Goal: Task Accomplishment & Management: Manage account settings

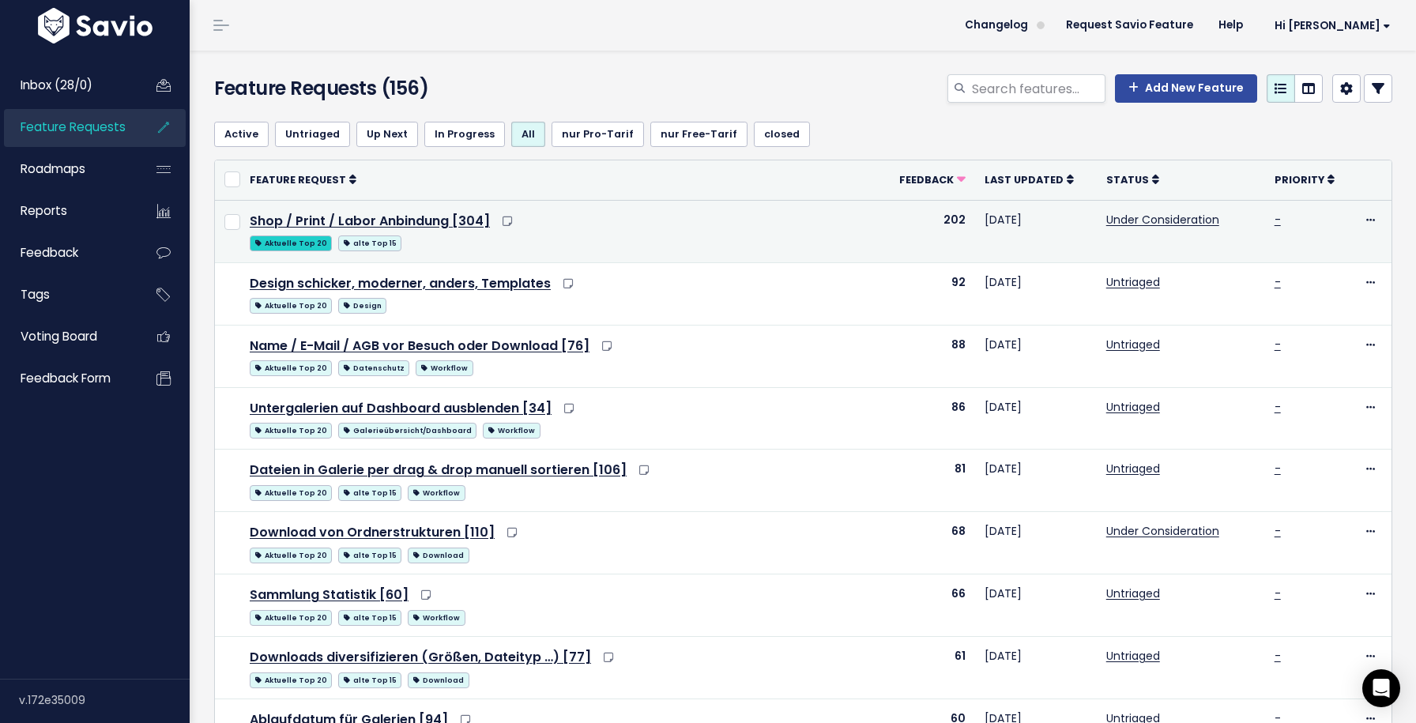
click at [302, 244] on span "Aktuelle Top 20" at bounding box center [291, 243] width 82 height 16
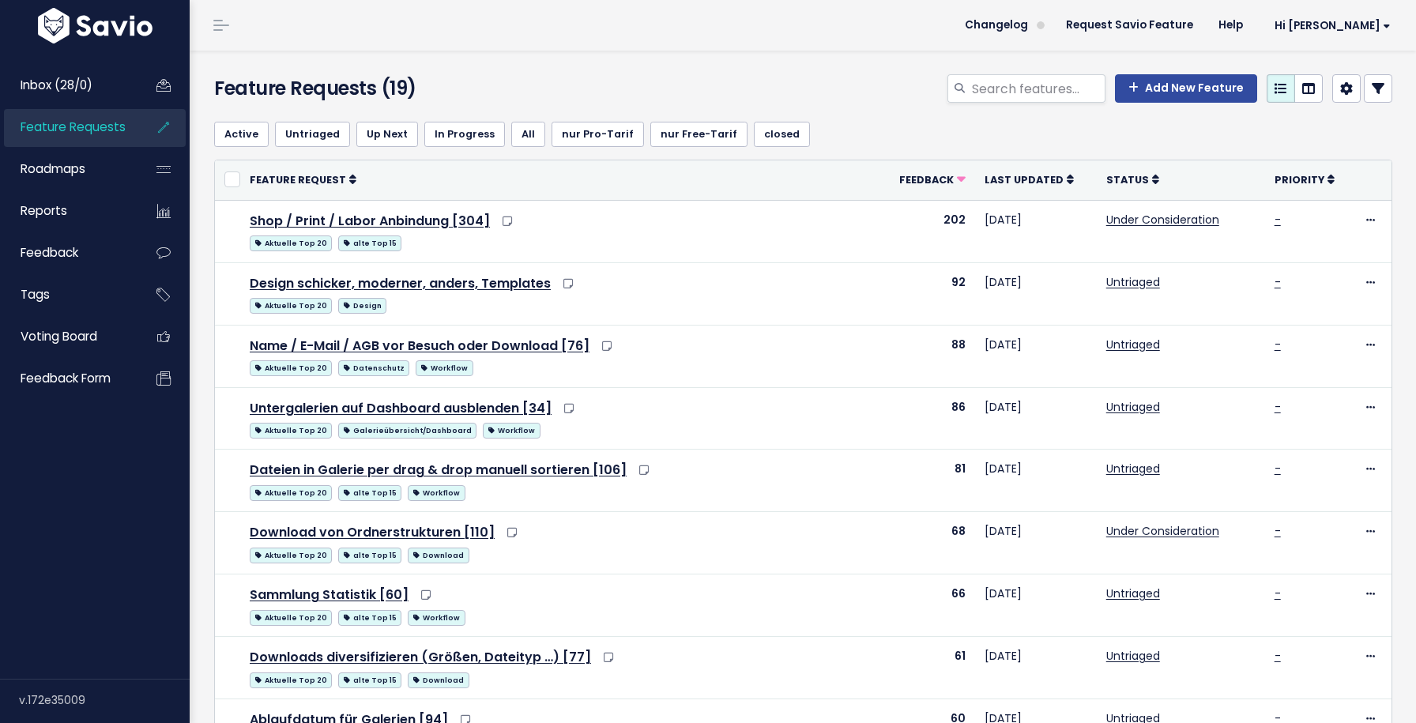
click at [302, 244] on span "Aktuelle Top 20" at bounding box center [291, 243] width 82 height 16
click at [109, 134] on span "Feature Requests" at bounding box center [73, 127] width 105 height 17
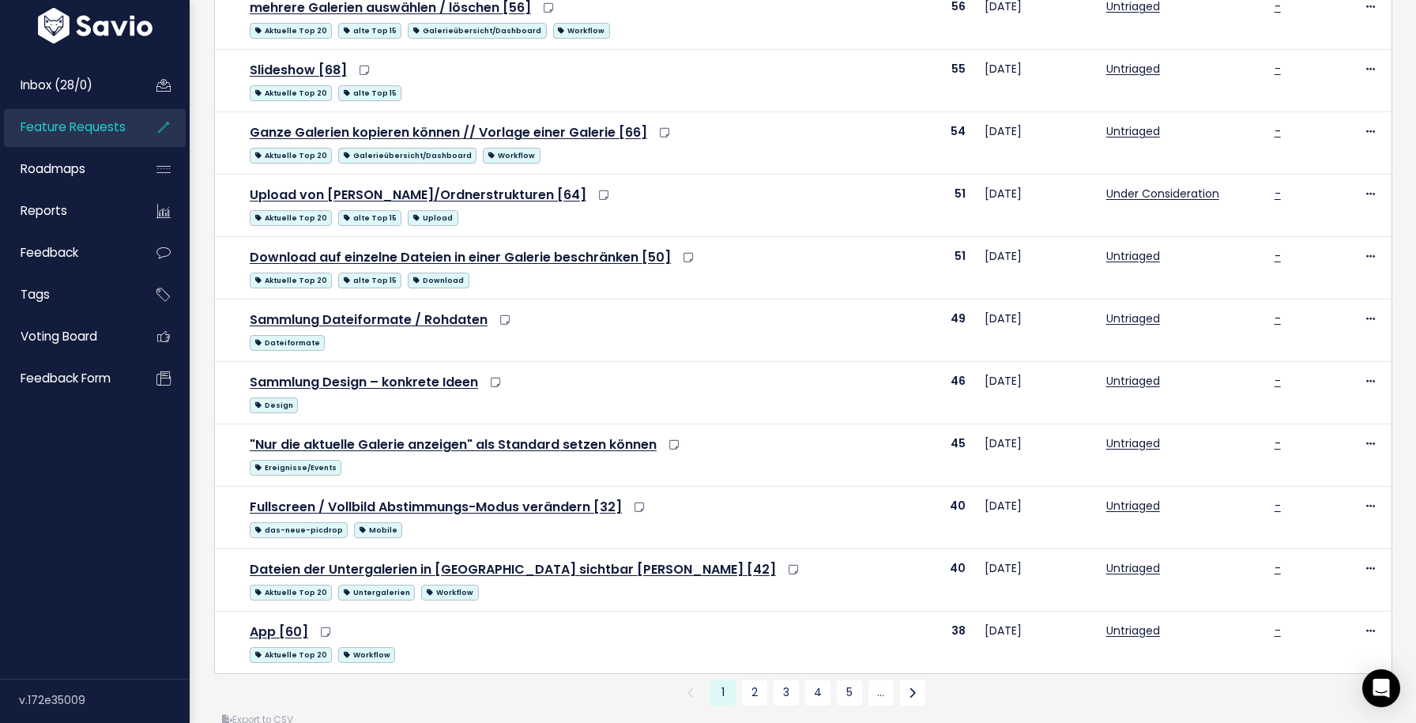
scroll to position [783, 0]
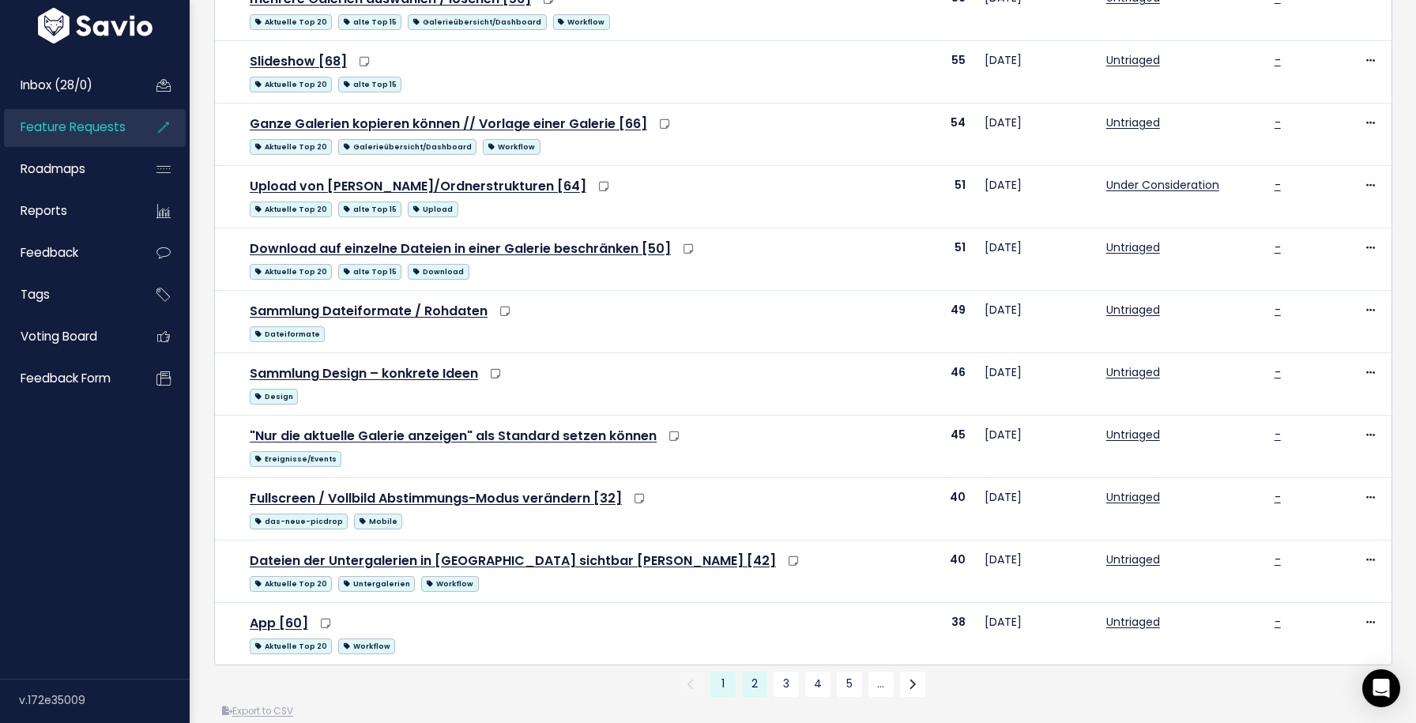
click at [749, 680] on link "2" at bounding box center [754, 684] width 25 height 25
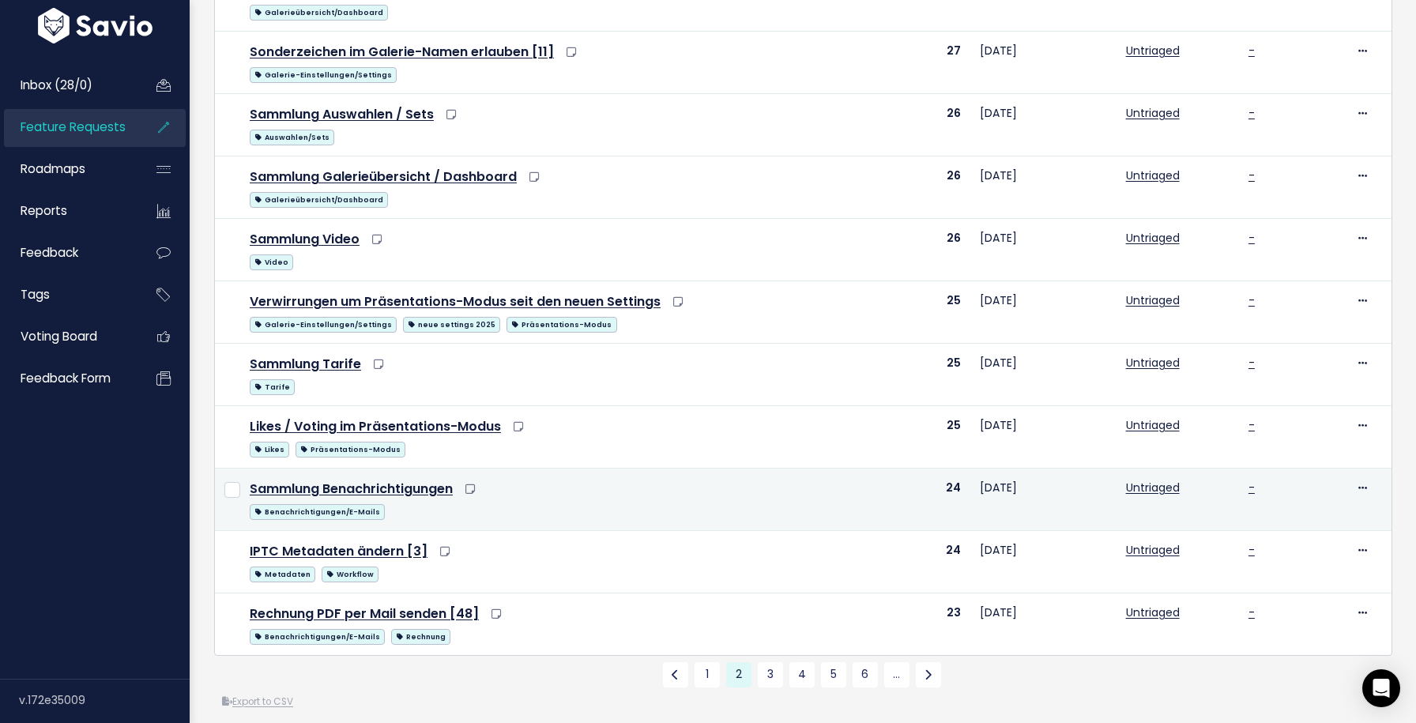
scroll to position [806, 0]
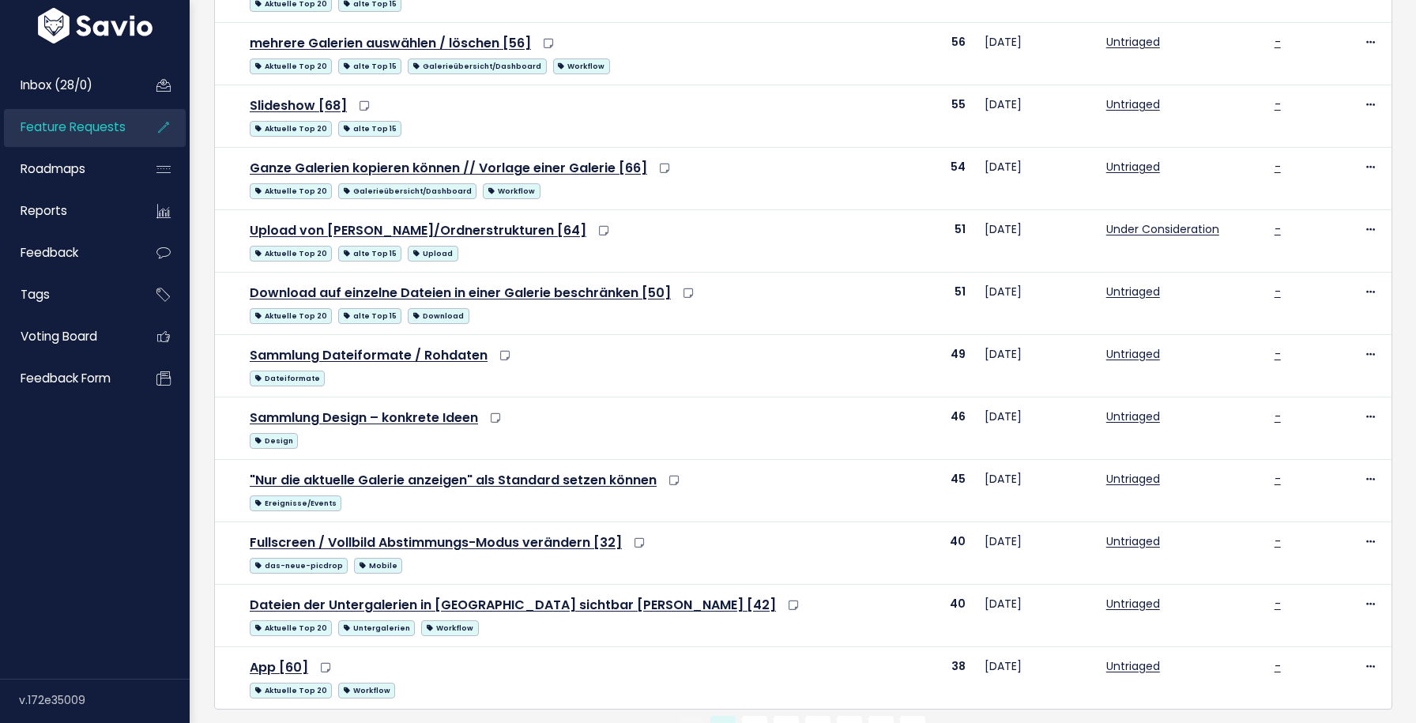
scroll to position [783, 0]
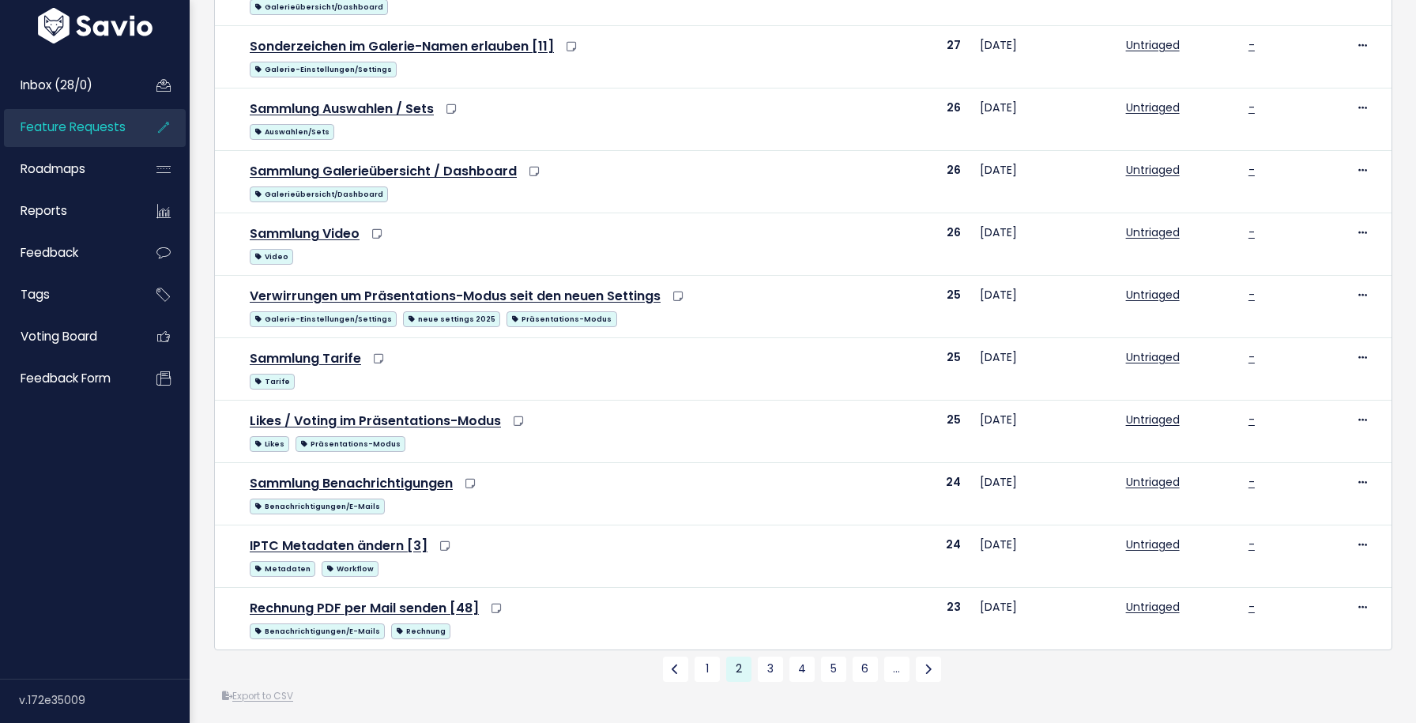
scroll to position [806, 0]
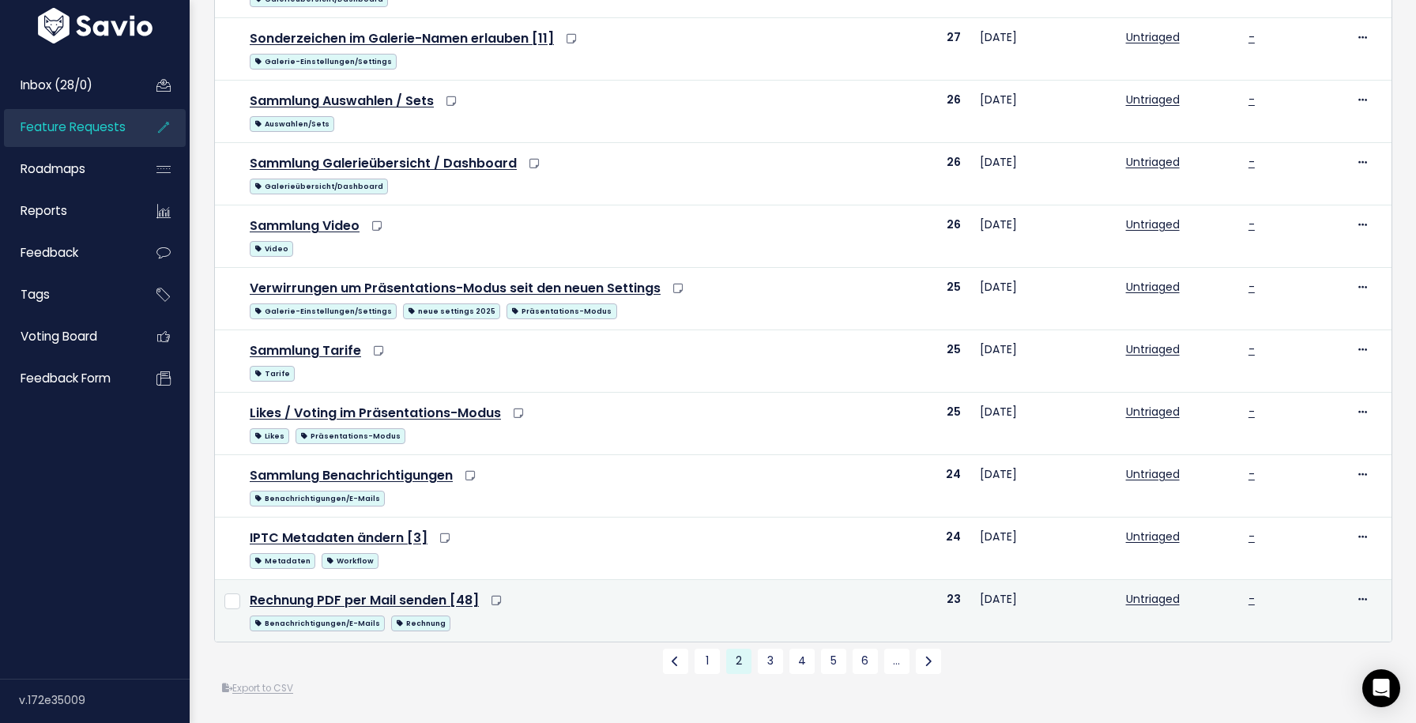
click at [1353, 608] on td "Edit Upvote Add to Roadmap Merge Delete" at bounding box center [1369, 611] width 46 height 62
click at [1355, 602] on span at bounding box center [1362, 599] width 15 height 20
click at [446, 605] on link "Rechnung PDF per Mail senden [48]" at bounding box center [364, 600] width 229 height 18
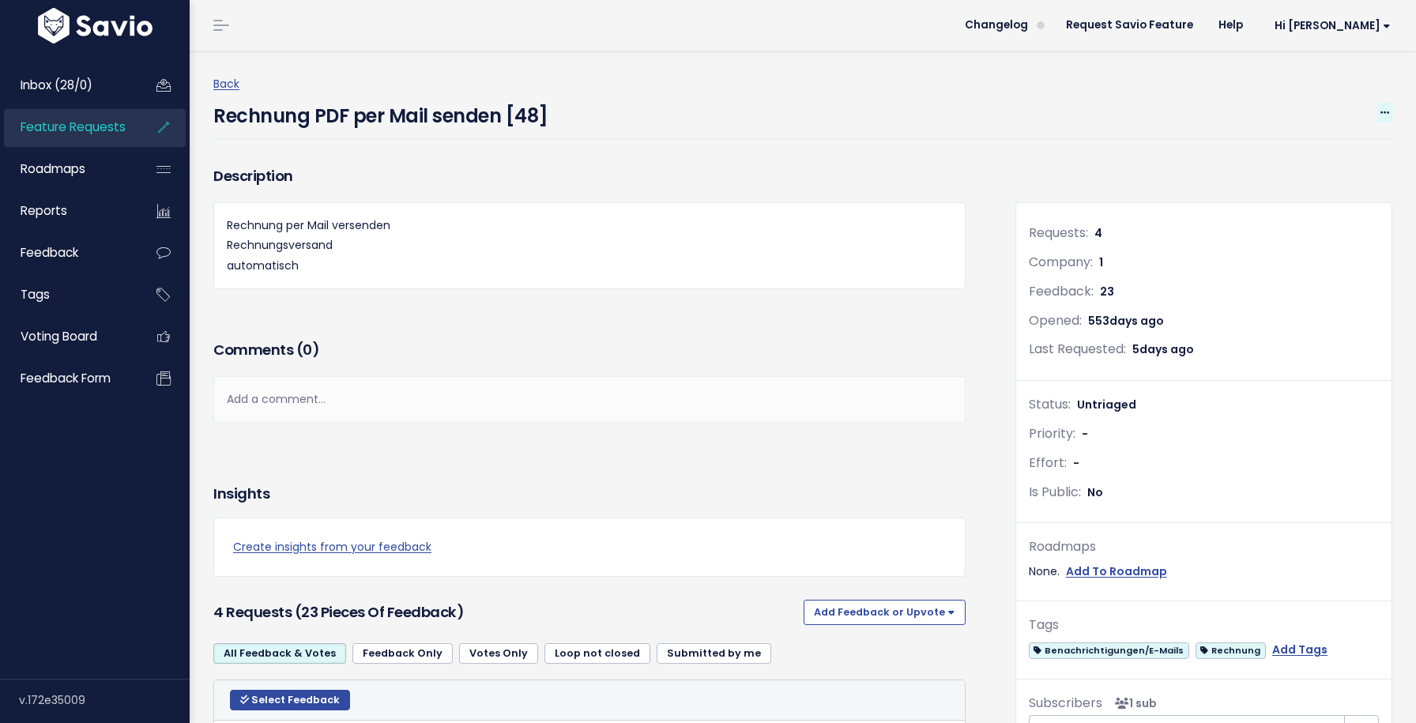
click at [1383, 113] on icon at bounding box center [1384, 113] width 9 height 10
click at [1282, 603] on div "Requests: 4 Company: 1 Feedback: 23 Opened: 553 days ago Last Requested: 5 days…" at bounding box center [1203, 482] width 375 height 559
click at [1282, 653] on link "Add Tags" at bounding box center [1299, 650] width 55 height 20
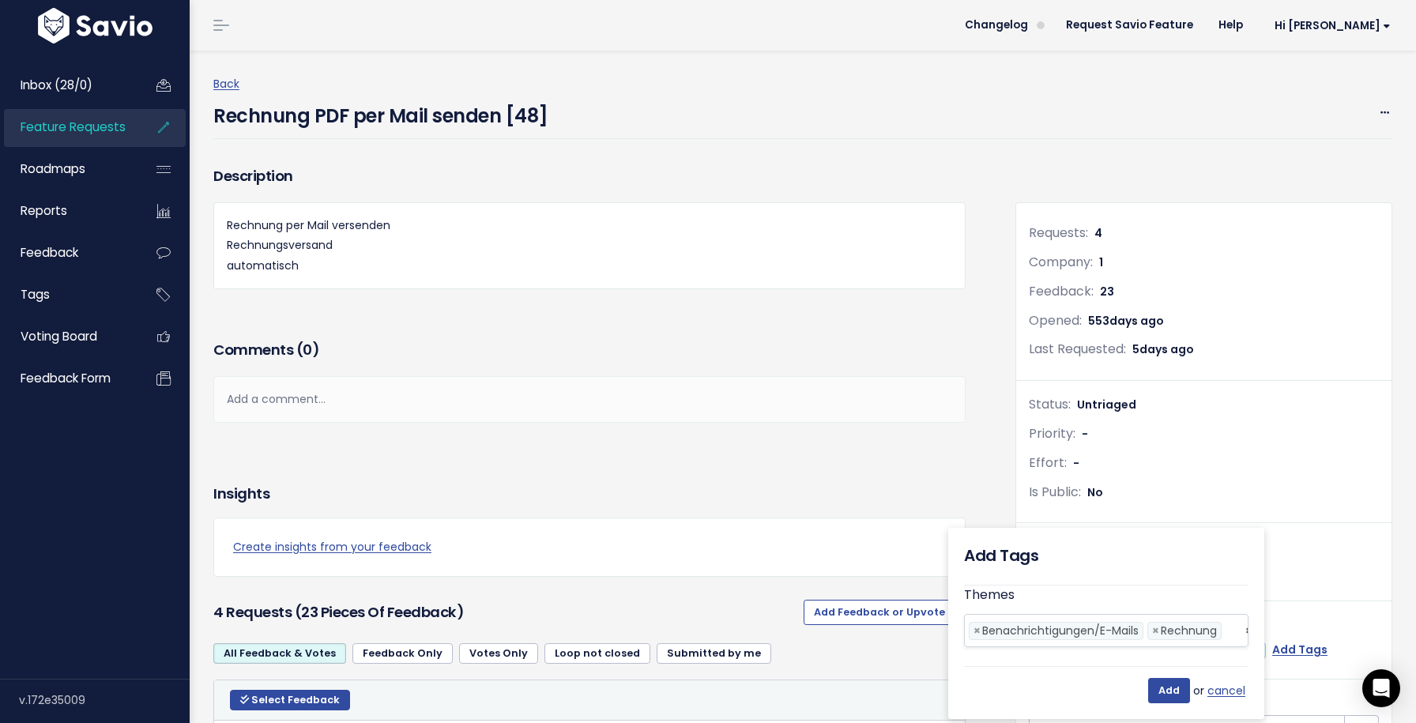
click at [1233, 629] on input "search" at bounding box center [1230, 631] width 9 height 17
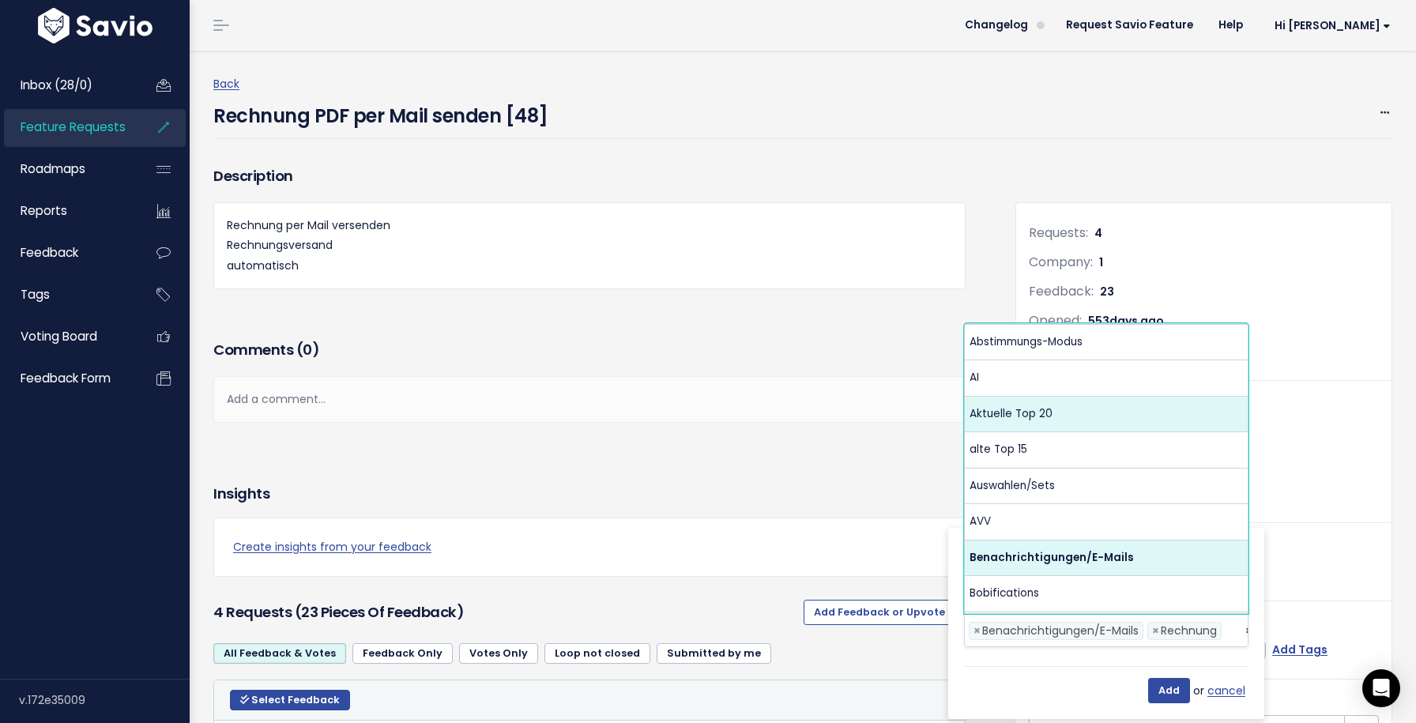
scroll to position [0, 125]
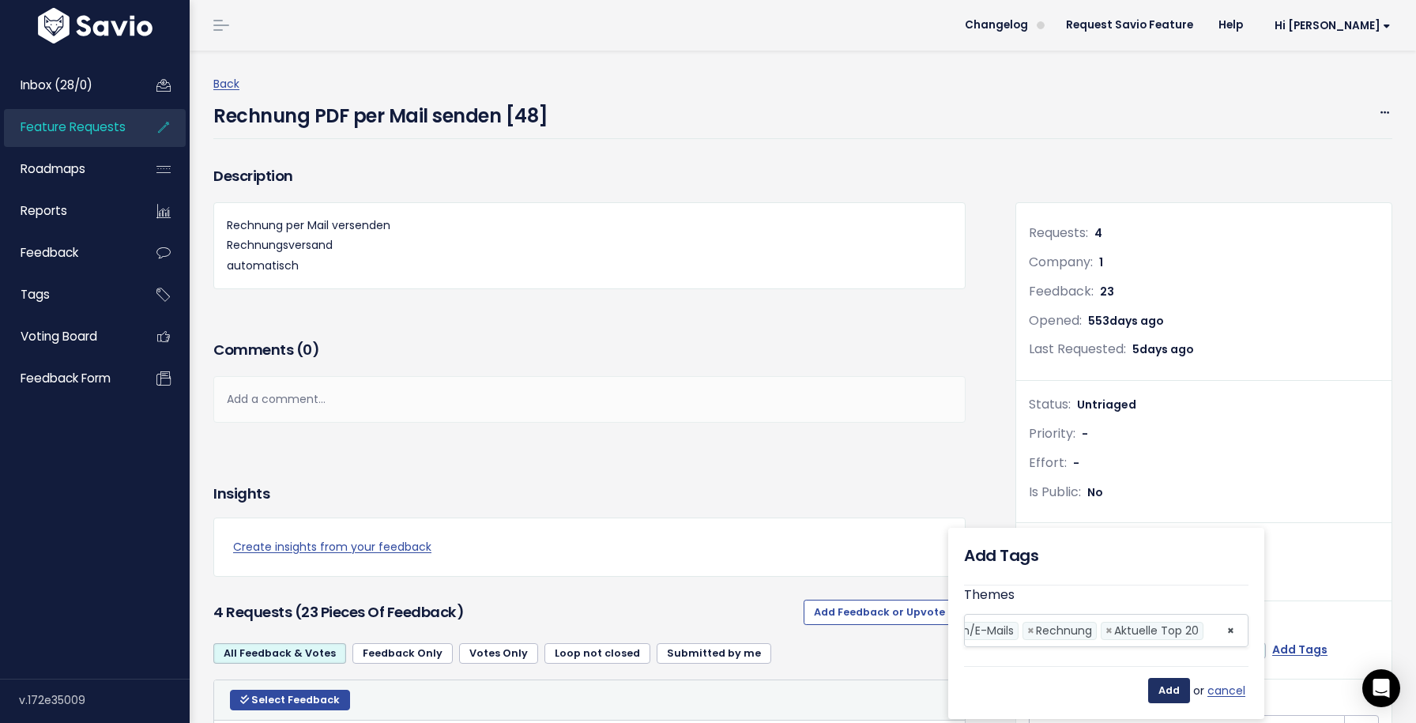
click at [1163, 685] on input "Add" at bounding box center [1169, 690] width 42 height 25
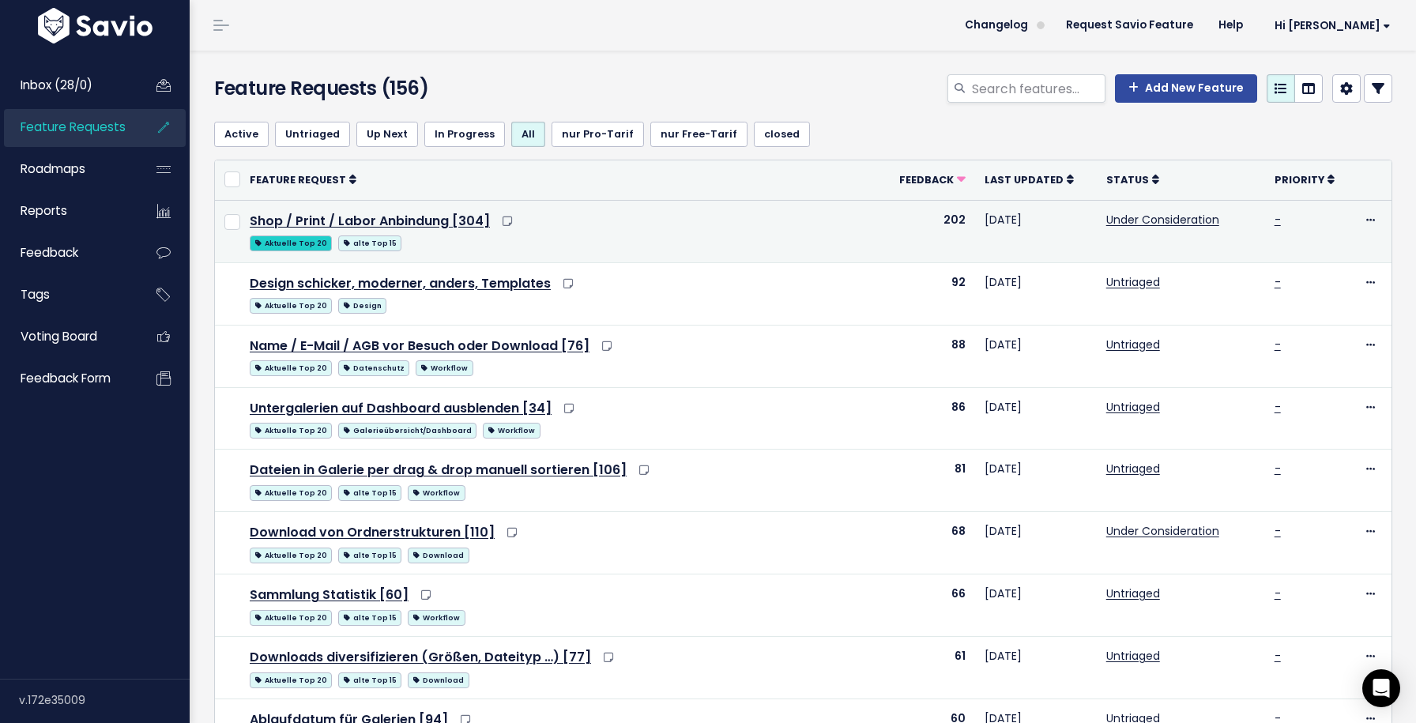
click at [317, 243] on span "Aktuelle Top 20" at bounding box center [291, 243] width 82 height 16
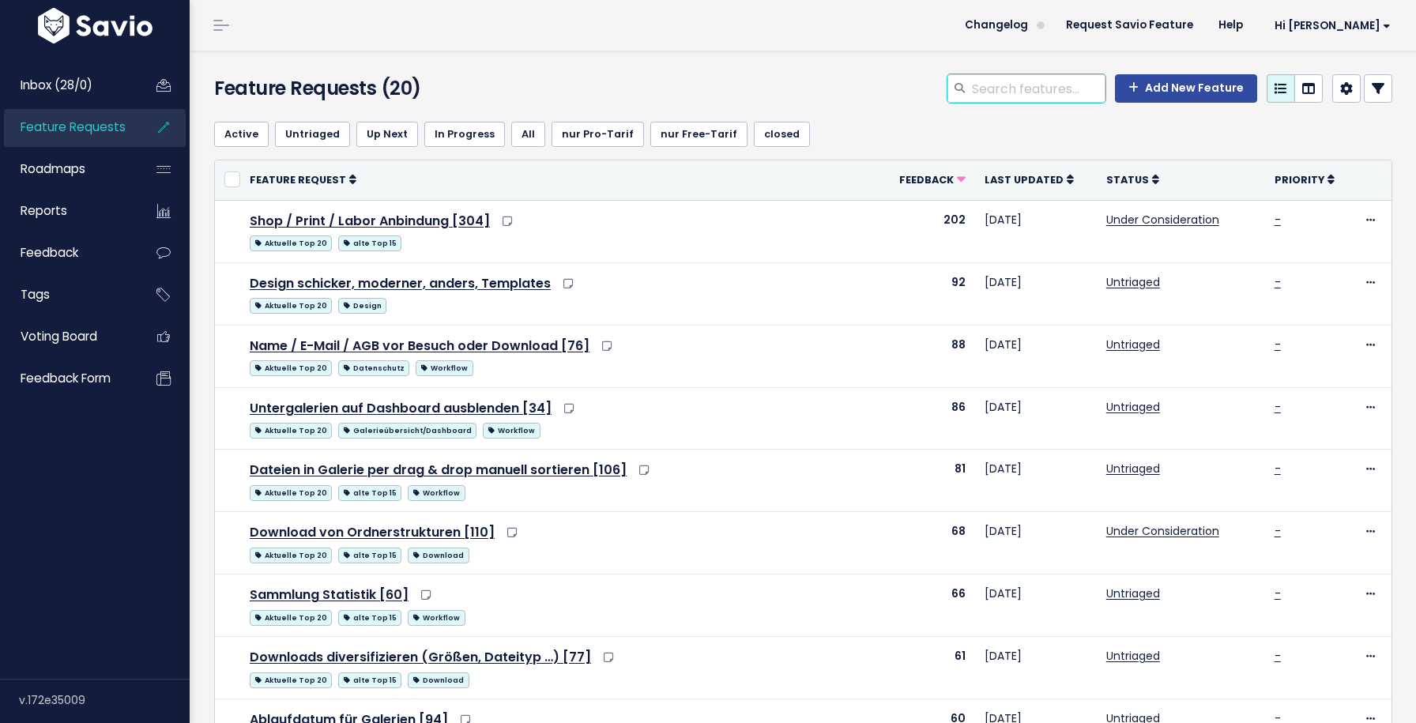
click at [1021, 94] on input "search" at bounding box center [1037, 88] width 135 height 28
type input "umbenennen"
